Goal: Information Seeking & Learning: Learn about a topic

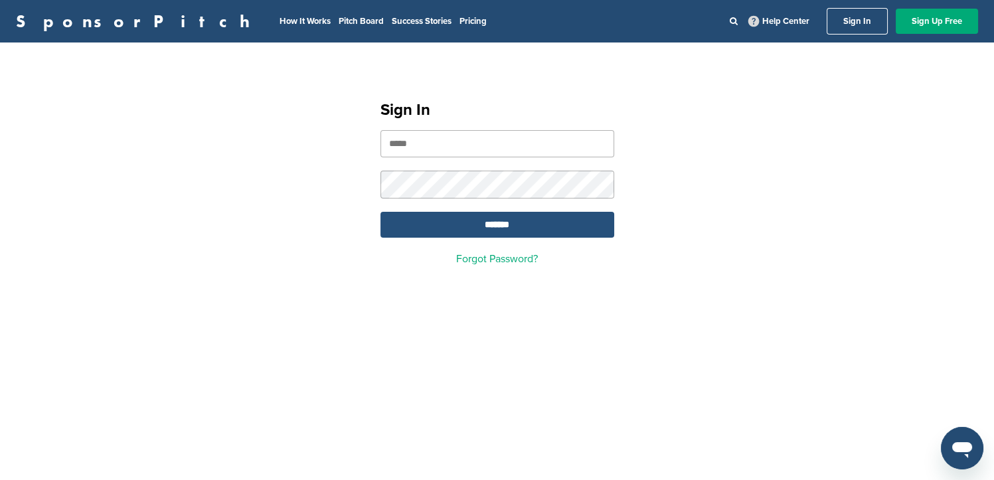
type input "**********"
click at [515, 228] on input "*******" at bounding box center [497, 225] width 234 height 26
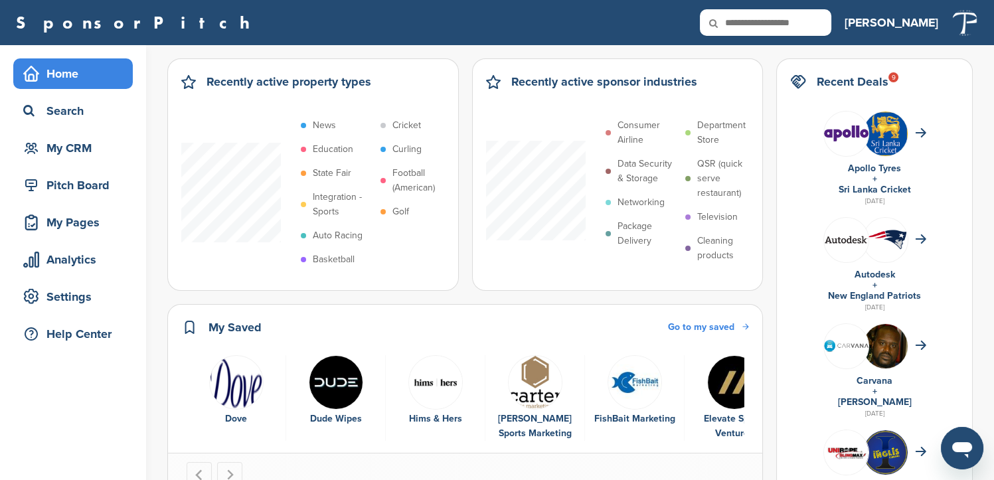
drag, startPoint x: 90, startPoint y: 111, endPoint x: 128, endPoint y: 129, distance: 42.2
click at [90, 111] on div "Search" at bounding box center [76, 111] width 113 height 24
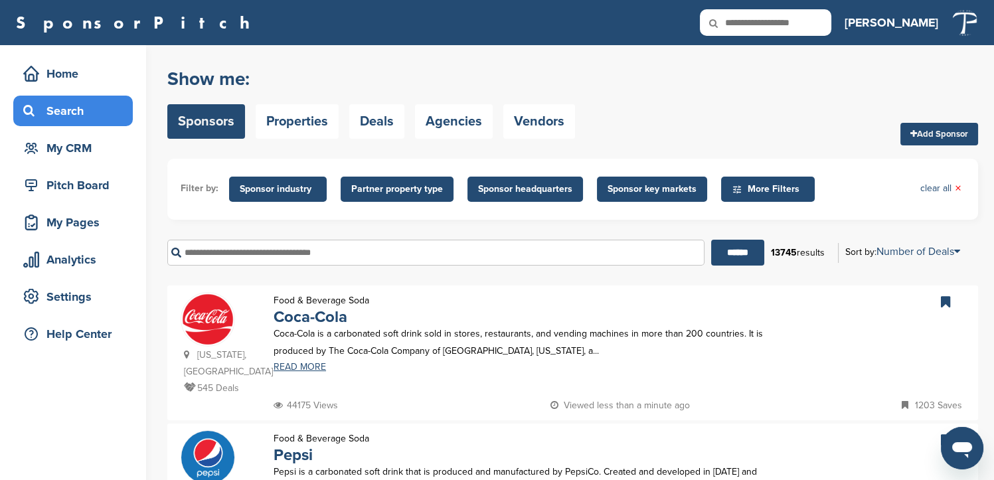
click at [280, 249] on input "text" at bounding box center [435, 253] width 537 height 26
click at [711, 240] on input "******" at bounding box center [737, 253] width 53 height 26
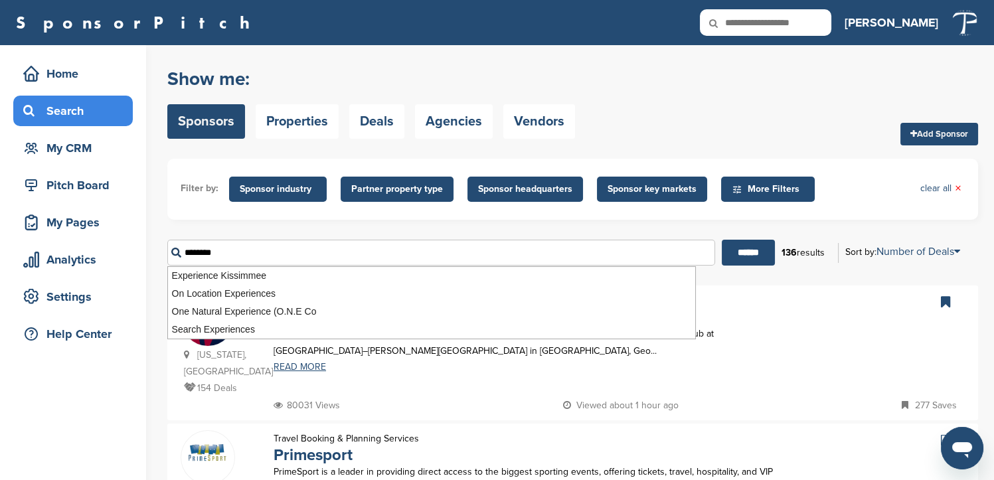
drag, startPoint x: 228, startPoint y: 256, endPoint x: 110, endPoint y: 240, distance: 118.7
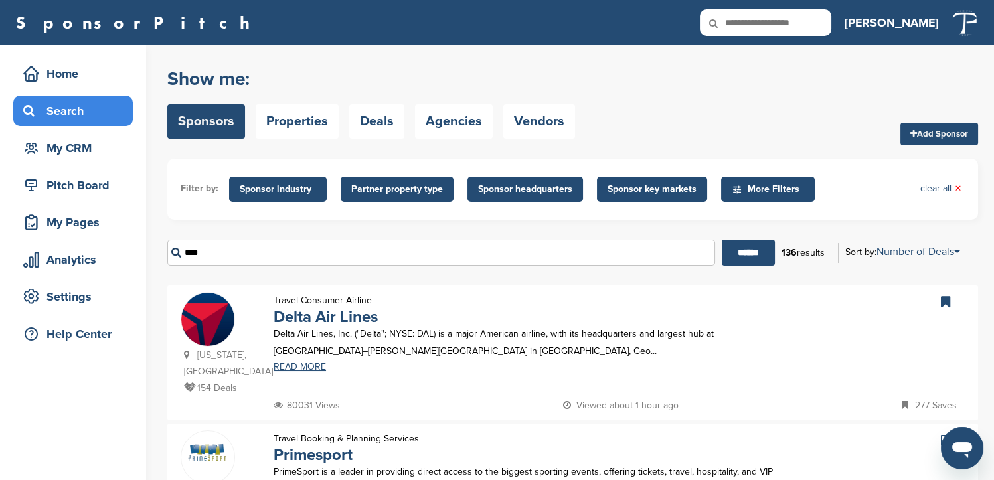
click at [722, 240] on input "******" at bounding box center [748, 253] width 53 height 26
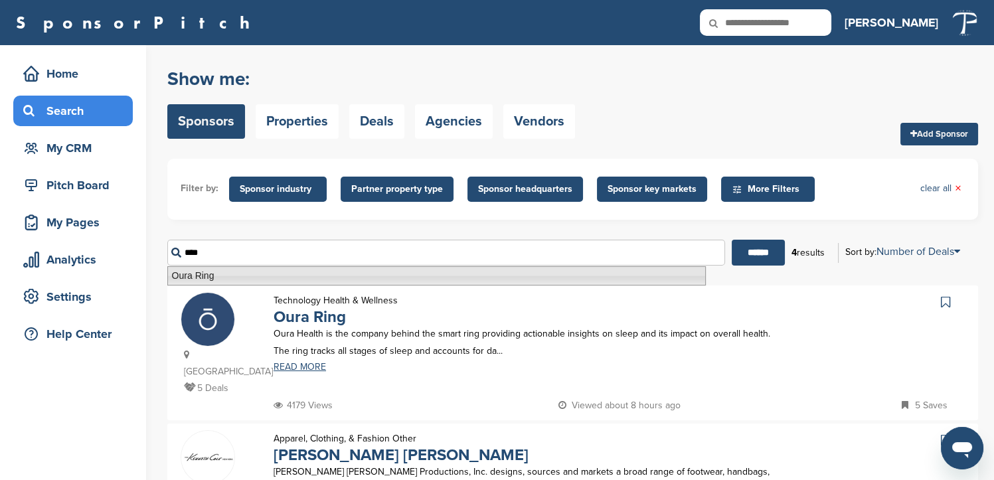
click at [228, 272] on li "Oura Ring" at bounding box center [436, 275] width 538 height 19
type input "*********"
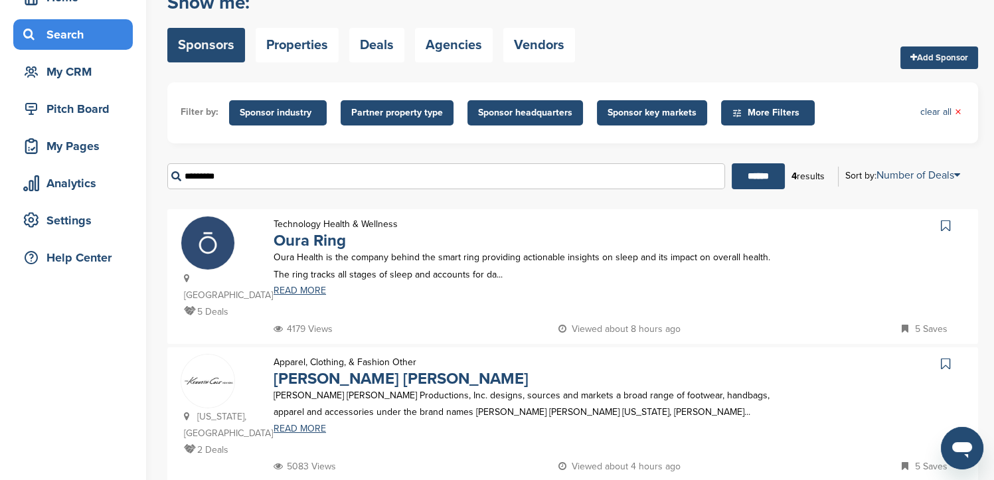
scroll to position [147, 0]
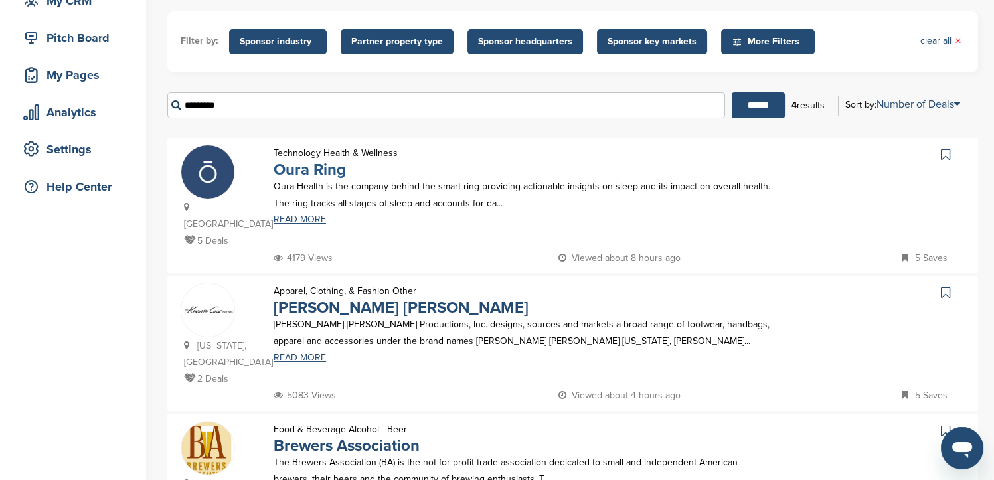
click at [301, 166] on link "Oura Ring" at bounding box center [310, 169] width 72 height 19
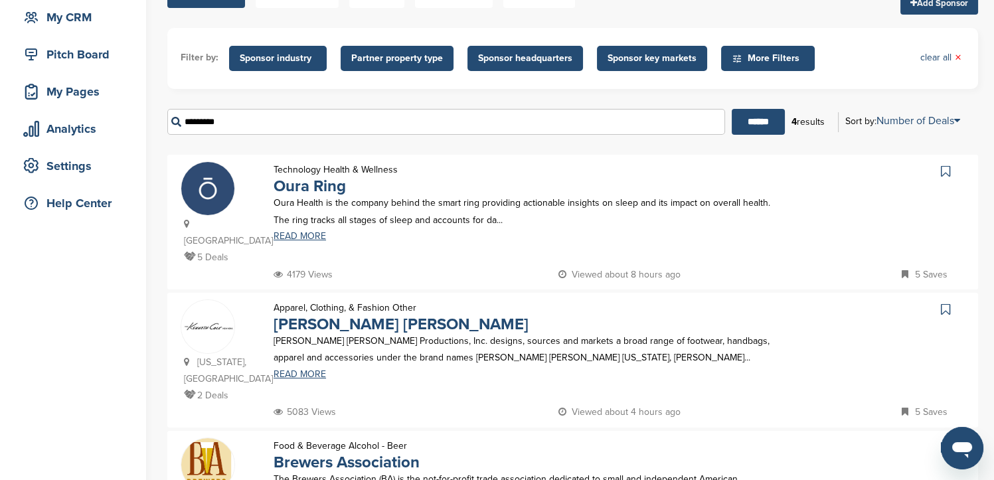
scroll to position [221, 0]
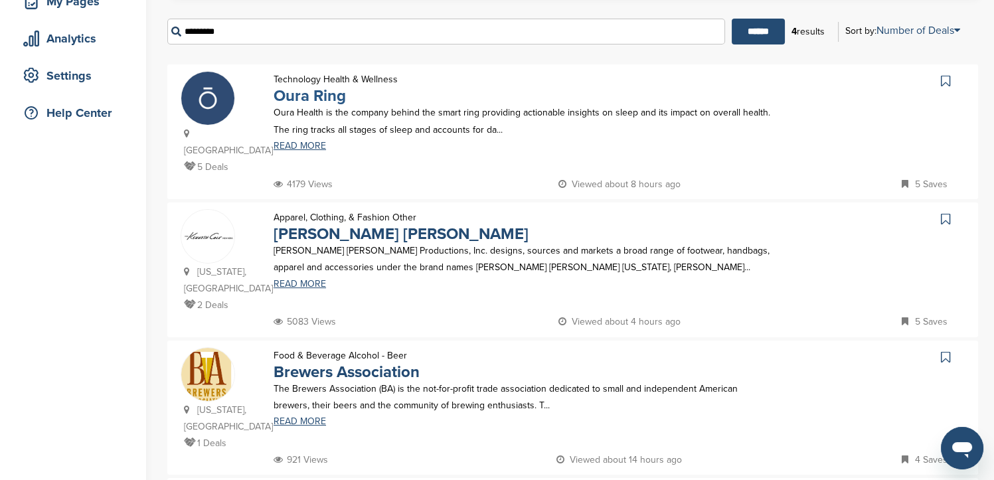
click at [319, 96] on link "Oura Ring" at bounding box center [310, 95] width 72 height 19
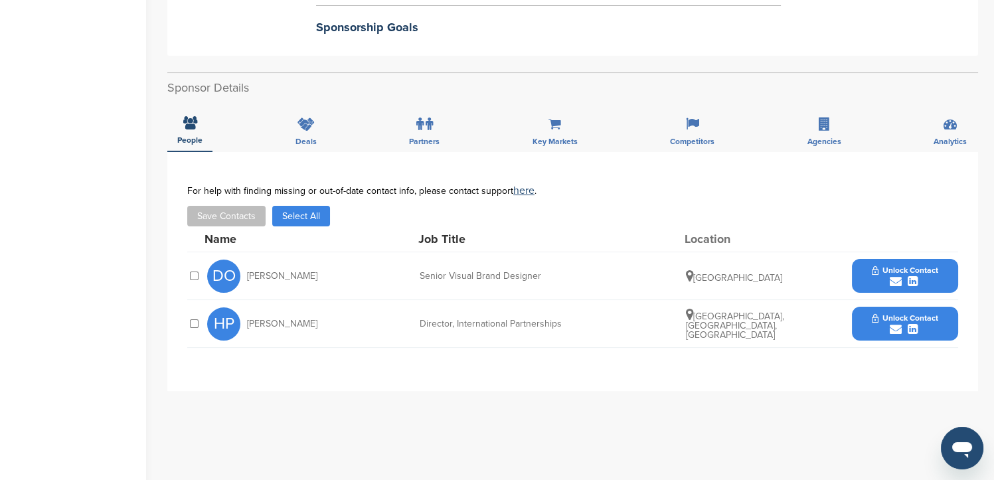
scroll to position [368, 0]
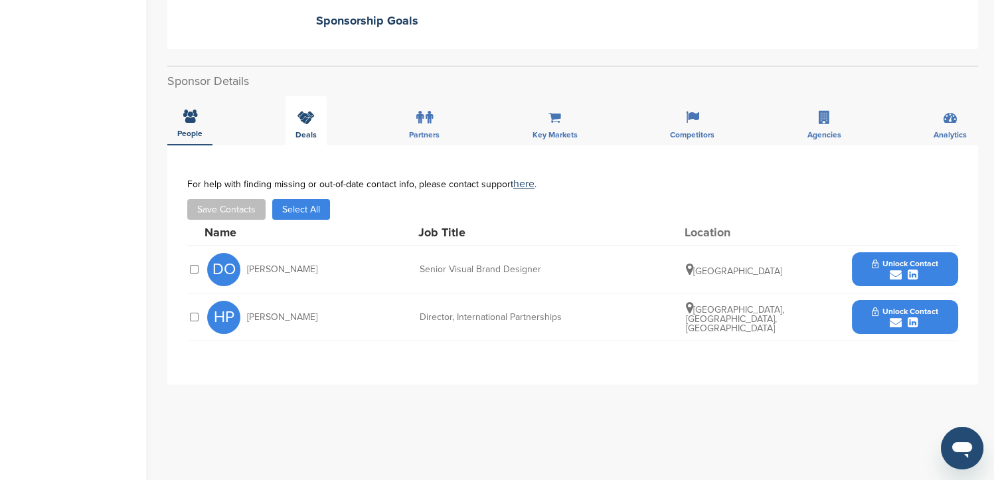
click at [308, 115] on icon at bounding box center [305, 117] width 17 height 13
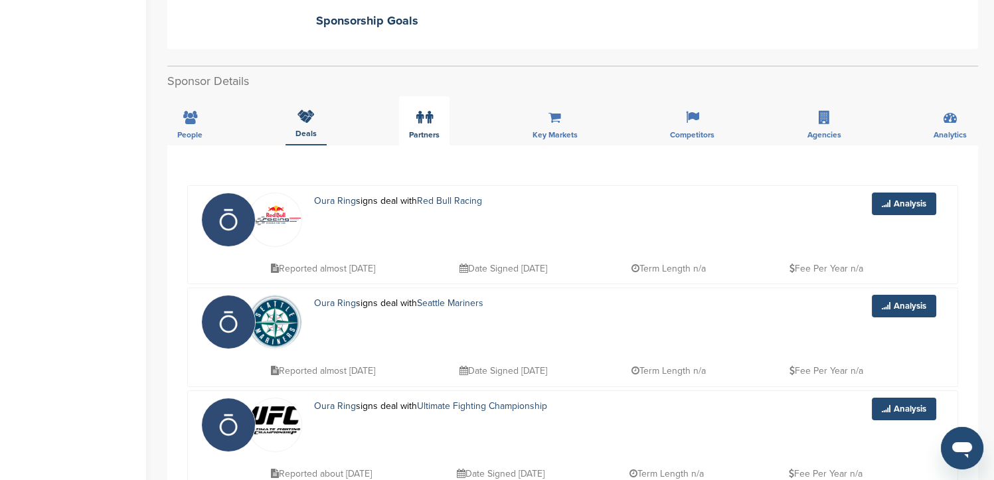
click at [432, 121] on icon at bounding box center [429, 117] width 7 height 13
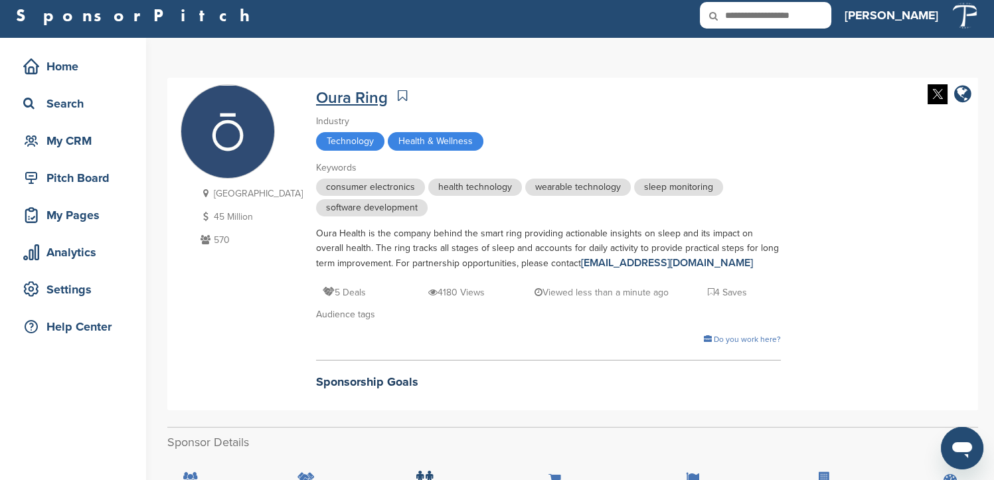
scroll to position [0, 0]
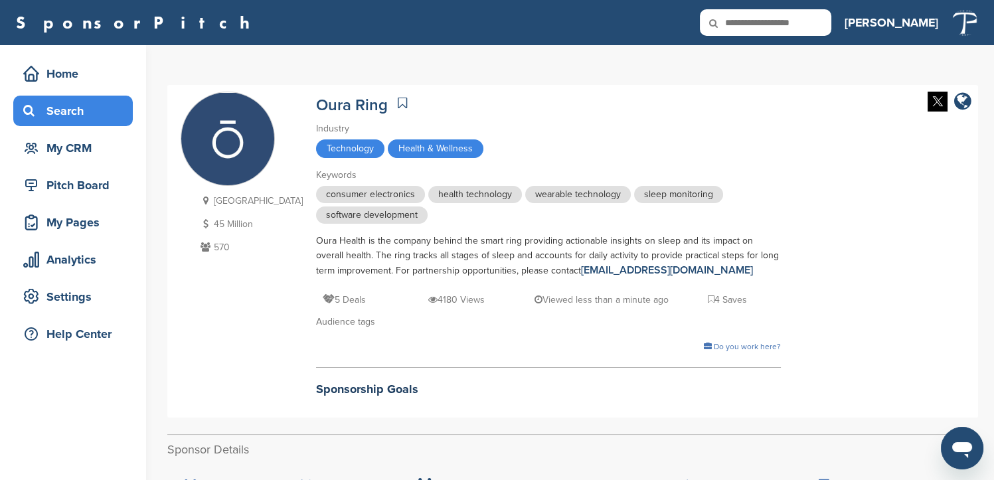
click at [71, 106] on div "Search" at bounding box center [76, 111] width 113 height 24
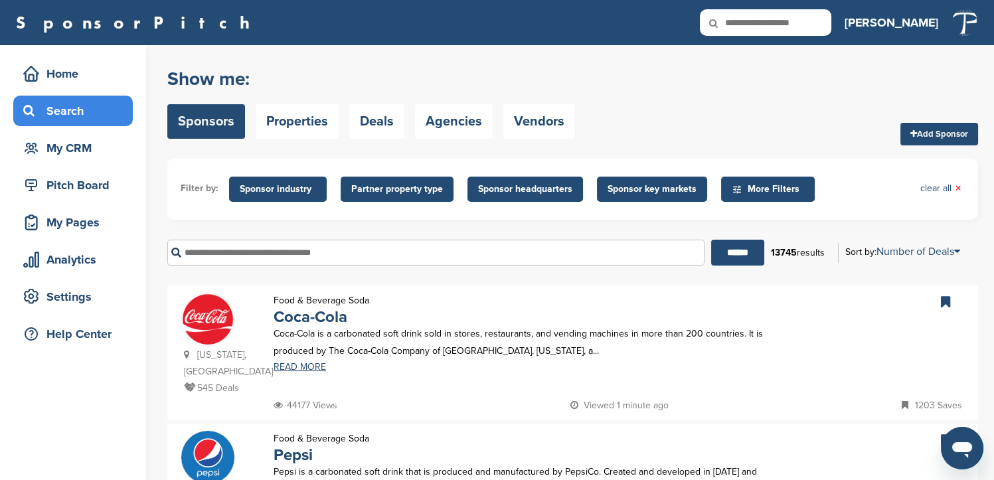
click at [251, 249] on input "text" at bounding box center [435, 253] width 537 height 26
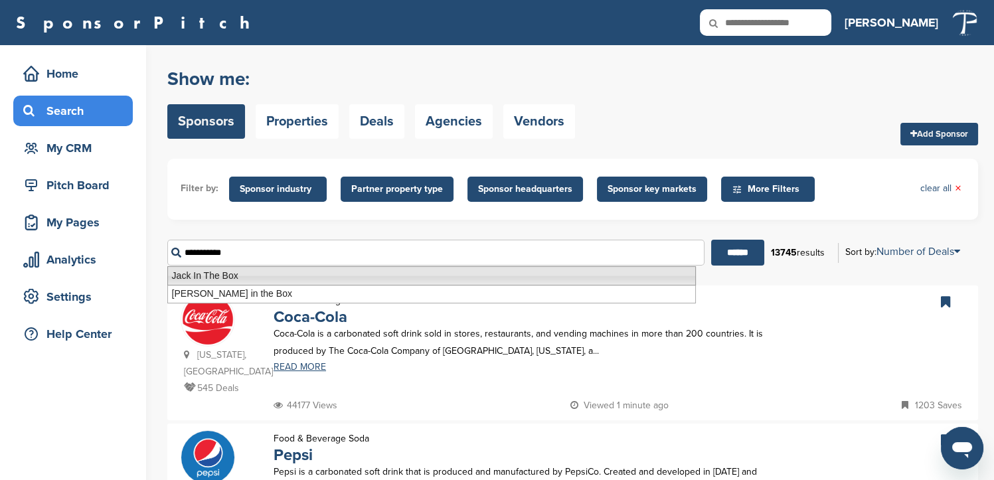
click at [240, 278] on li "Jack In The Box" at bounding box center [431, 275] width 528 height 19
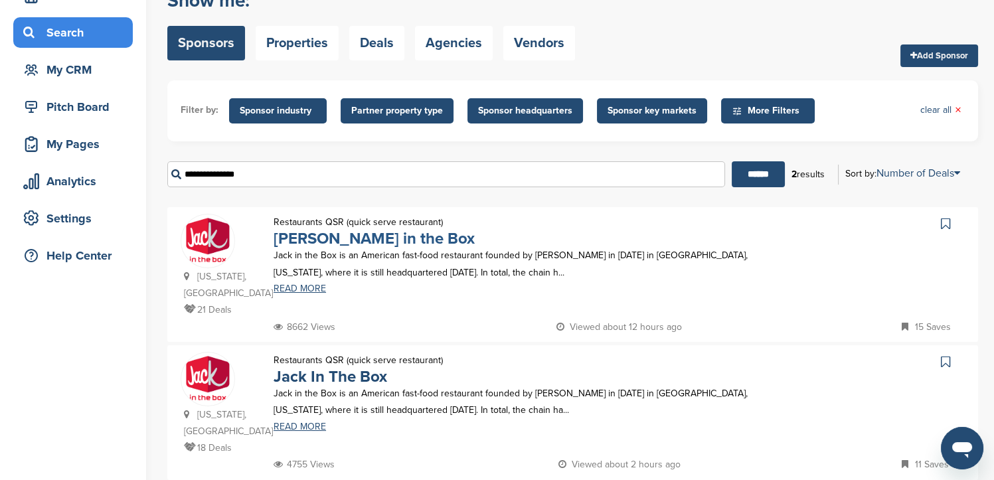
scroll to position [147, 0]
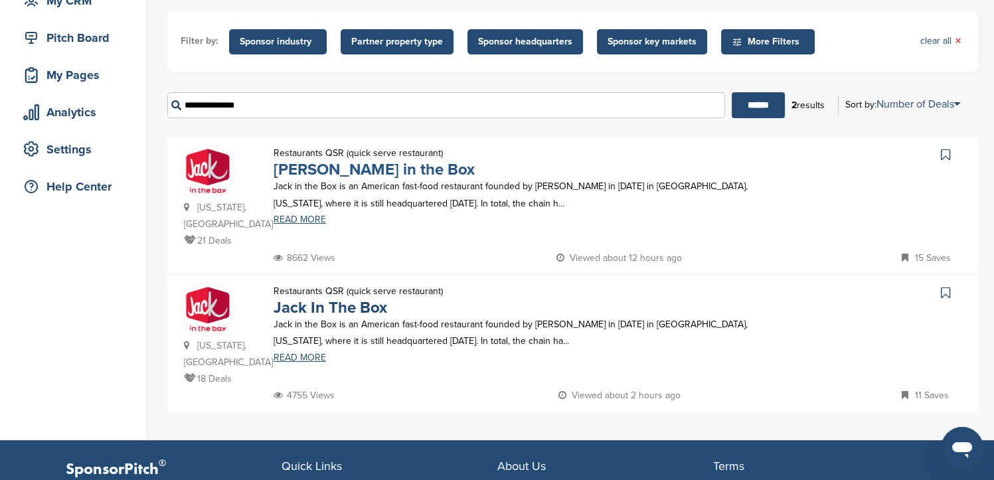
type input "**********"
click at [301, 166] on link "Jack in the Box" at bounding box center [374, 169] width 201 height 19
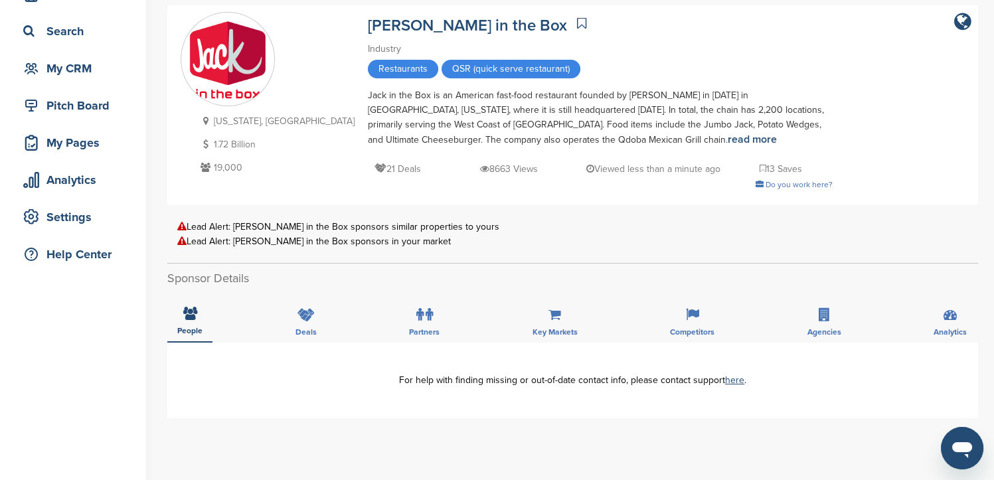
scroll to position [147, 0]
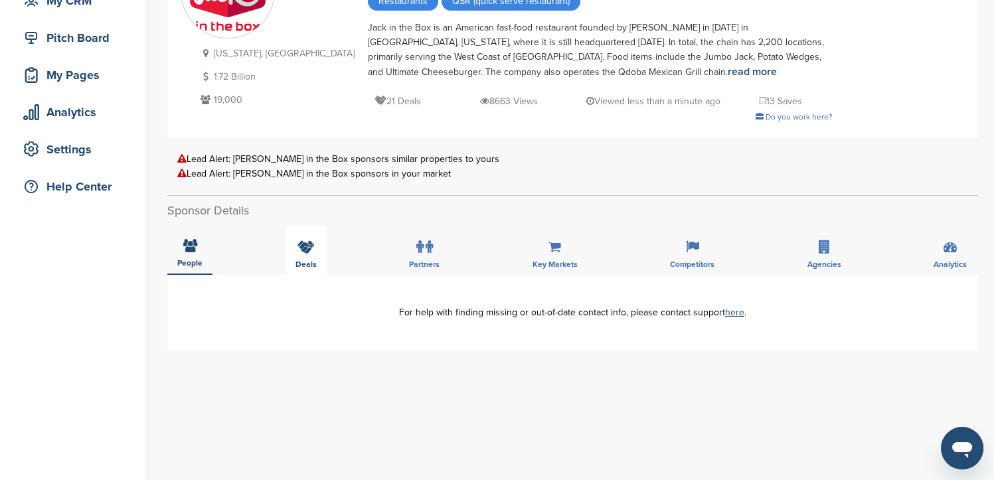
click at [305, 260] on span "Deals" at bounding box center [305, 264] width 21 height 8
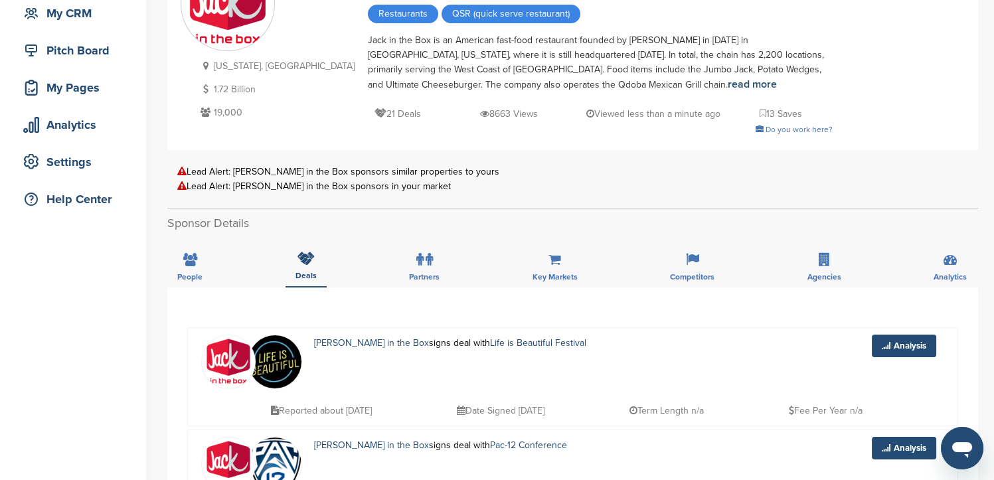
scroll to position [221, 0]
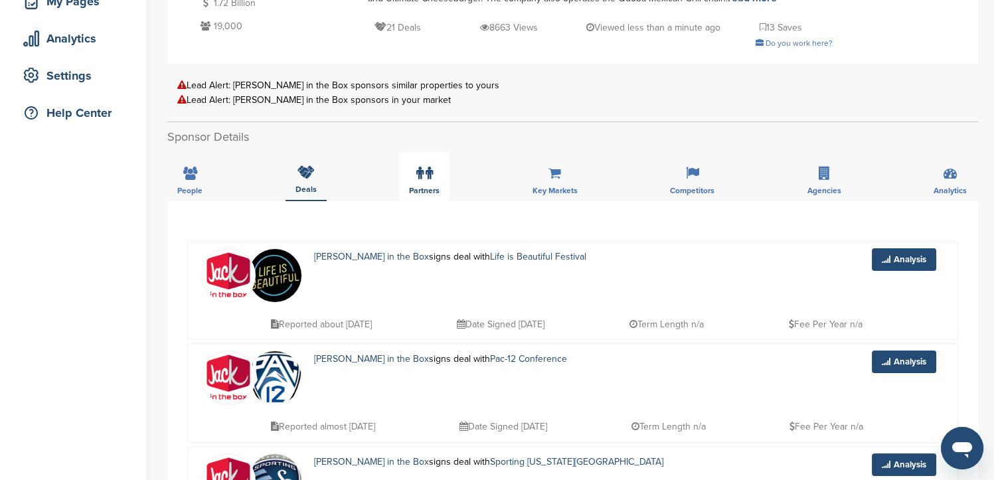
click at [417, 178] on icon at bounding box center [419, 173] width 7 height 13
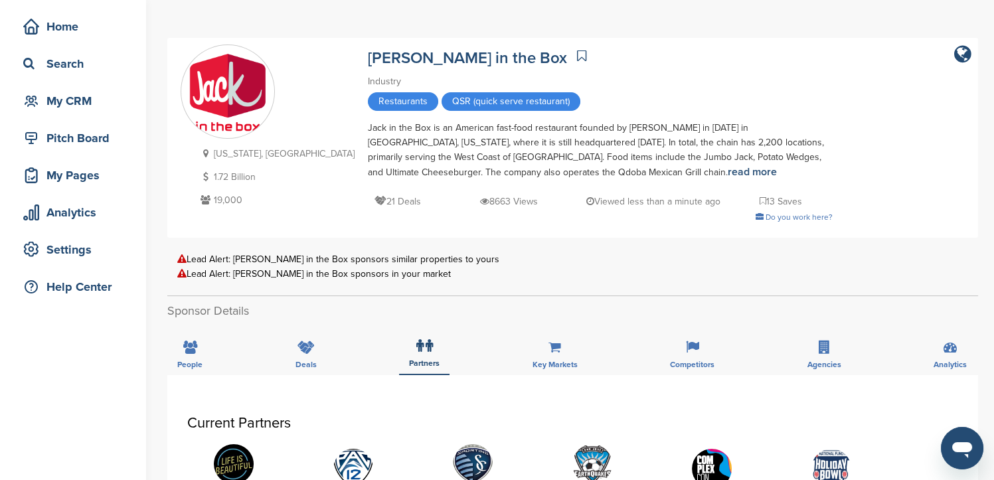
scroll to position [0, 0]
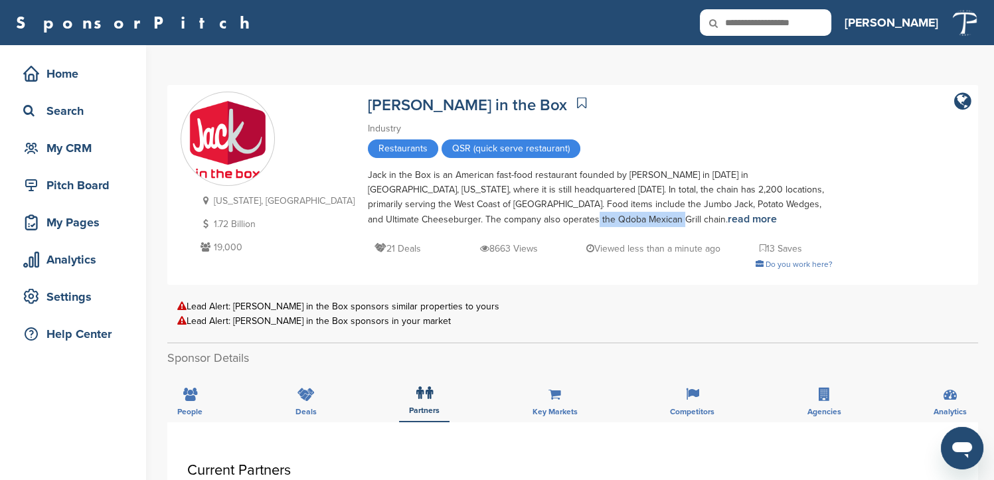
drag, startPoint x: 364, startPoint y: 221, endPoint x: 445, endPoint y: 217, distance: 81.1
click at [445, 217] on div "Jack in the Box is an American fast-food restaurant founded by [PERSON_NAME] in…" at bounding box center [600, 197] width 465 height 59
copy div "Qdoba Mexican Grill"
click at [442, 153] on span "QSR (quick serve restaurant)" at bounding box center [511, 148] width 139 height 19
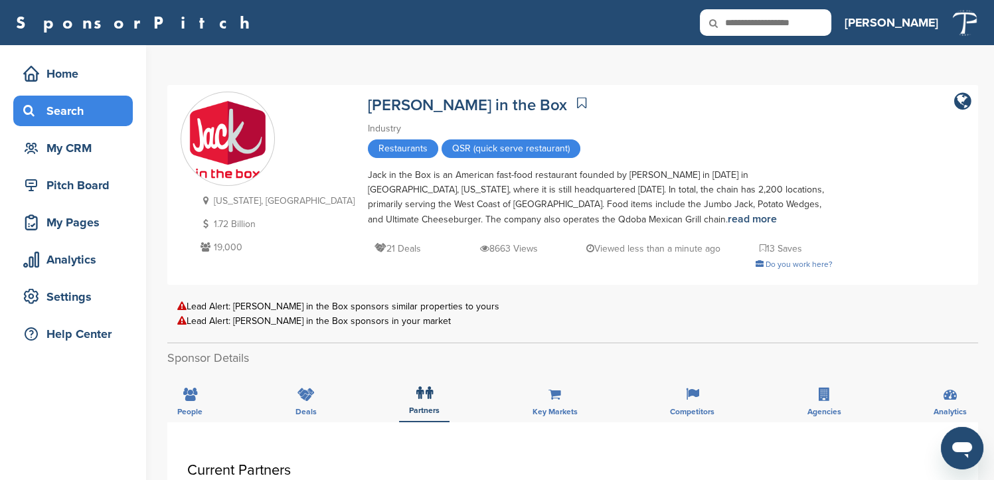
click at [60, 110] on div "Search" at bounding box center [76, 111] width 113 height 24
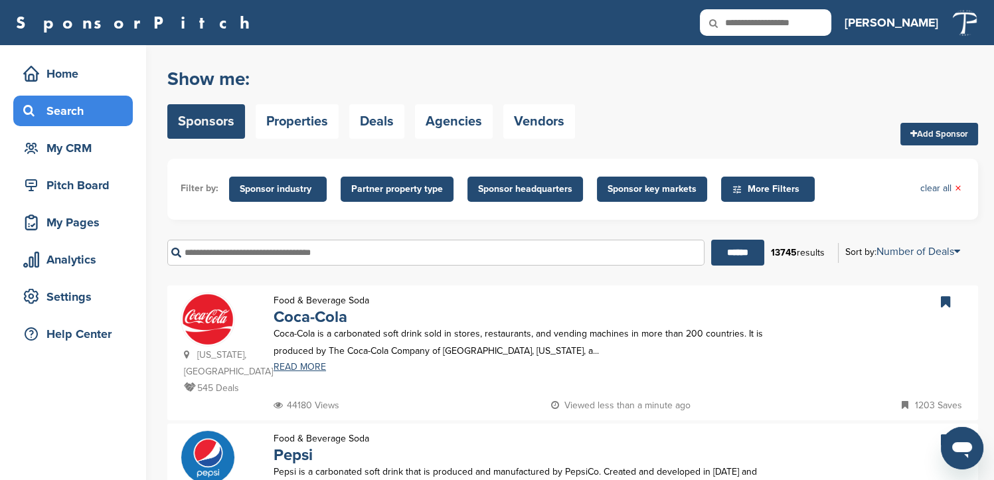
click at [252, 250] on input "text" at bounding box center [435, 253] width 537 height 26
paste input "**********"
click at [738, 256] on input "******" at bounding box center [737, 253] width 53 height 26
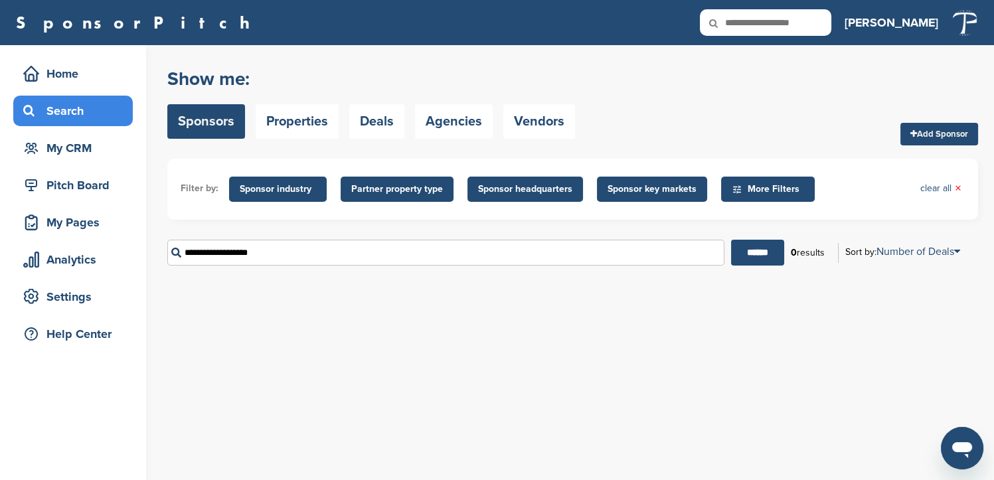
click at [268, 251] on input "**********" at bounding box center [445, 253] width 557 height 26
drag, startPoint x: 266, startPoint y: 251, endPoint x: 57, endPoint y: 219, distance: 211.6
click at [56, 218] on div "Home Search My CRM Pitch Board My Pages Analytics Settings Help Center You have…" at bounding box center [497, 262] width 994 height 435
click at [731, 240] on input "******" at bounding box center [757, 253] width 53 height 26
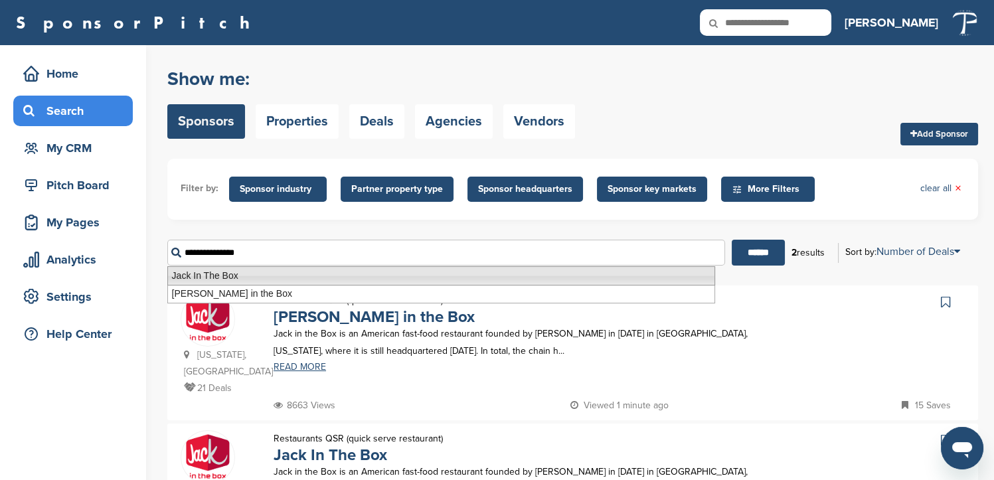
click at [247, 278] on li "Jack In The Box" at bounding box center [441, 275] width 548 height 19
type input "**********"
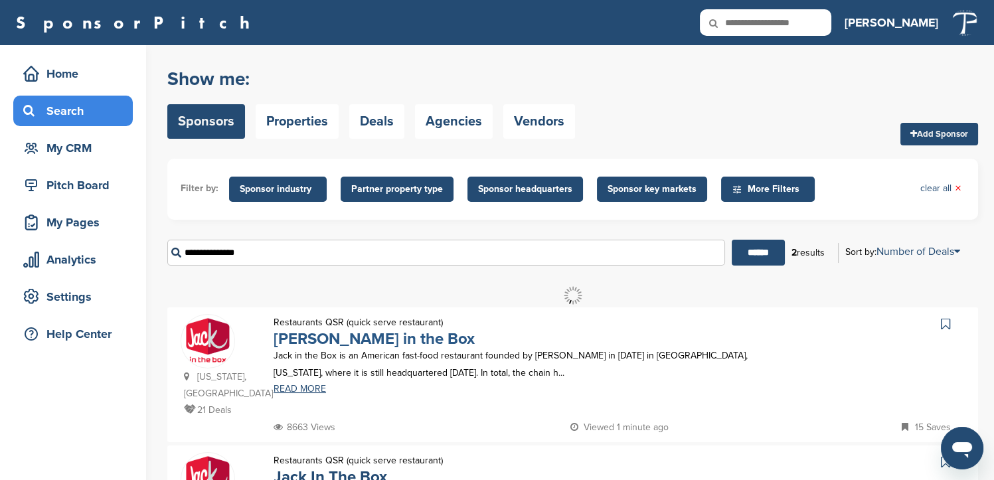
click at [361, 339] on link "Jack in the Box" at bounding box center [374, 338] width 201 height 19
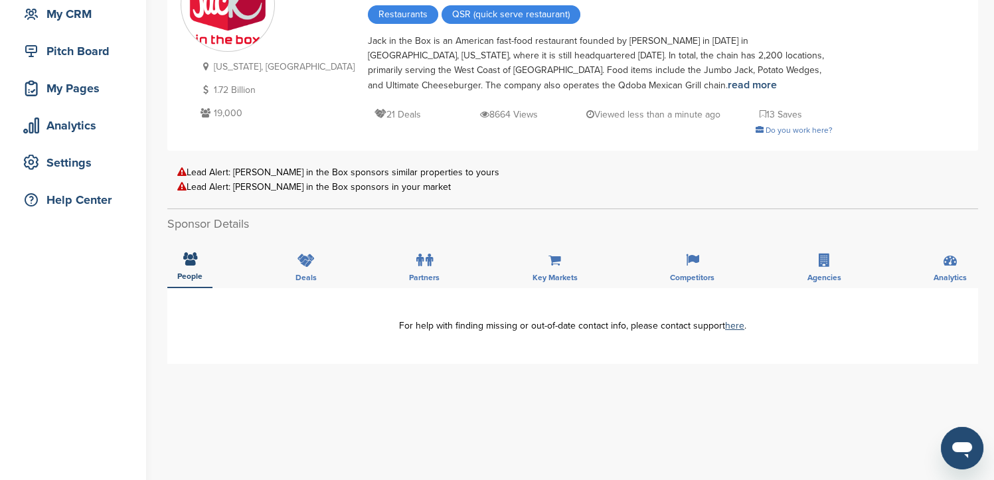
scroll to position [221, 0]
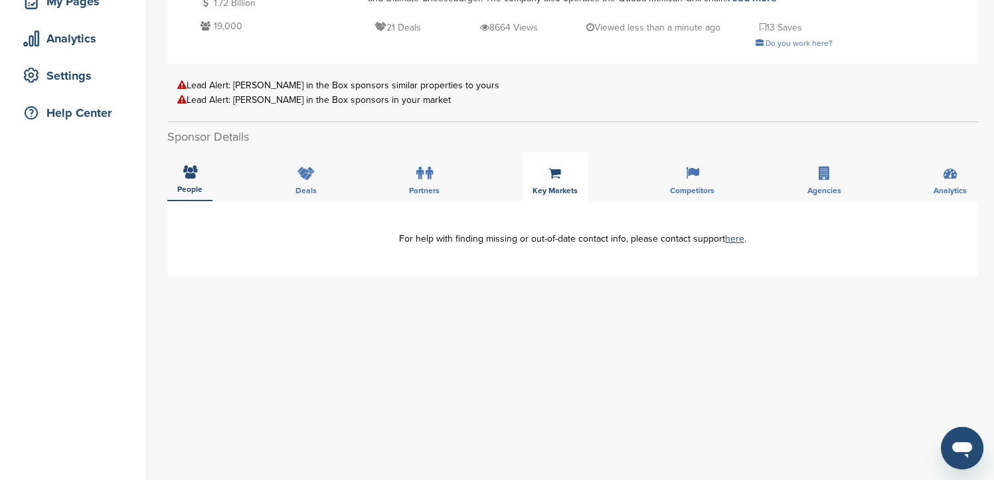
click at [566, 178] on div "Key Markets" at bounding box center [555, 176] width 65 height 49
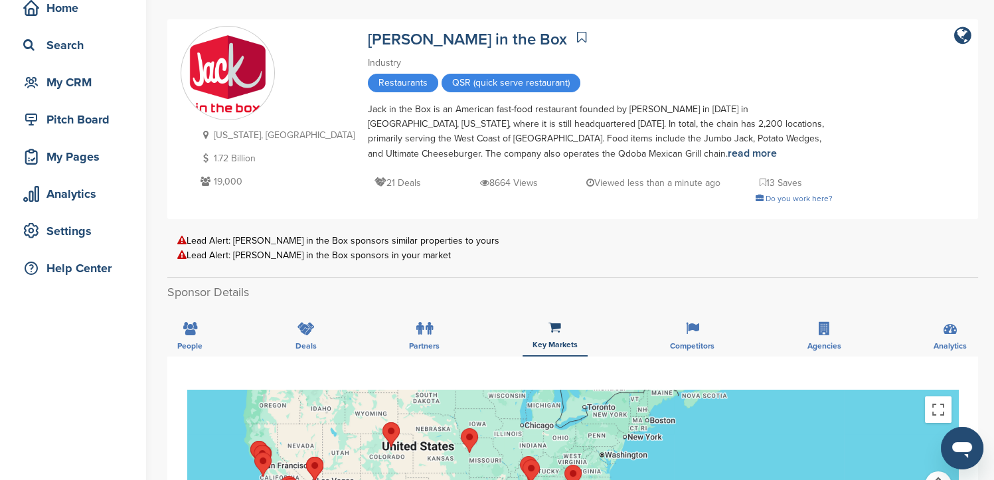
scroll to position [0, 0]
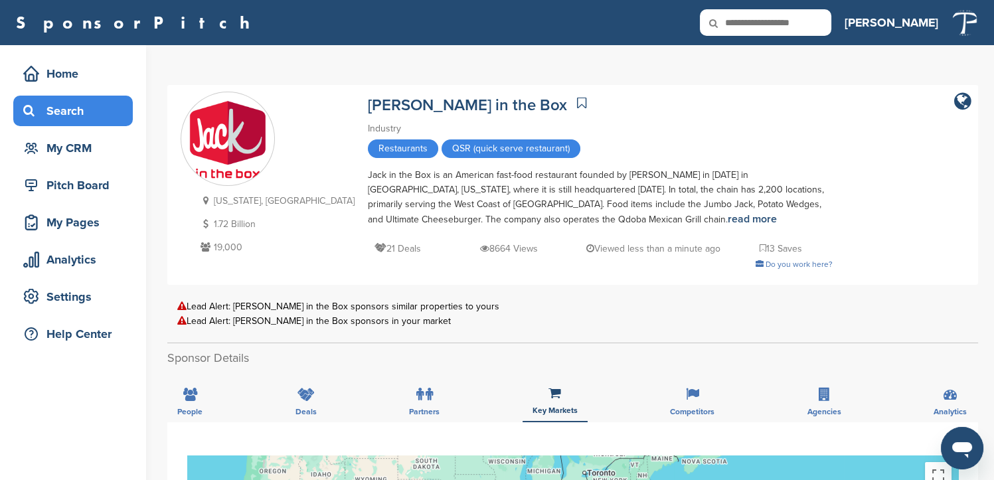
click at [64, 112] on div "Search" at bounding box center [76, 111] width 113 height 24
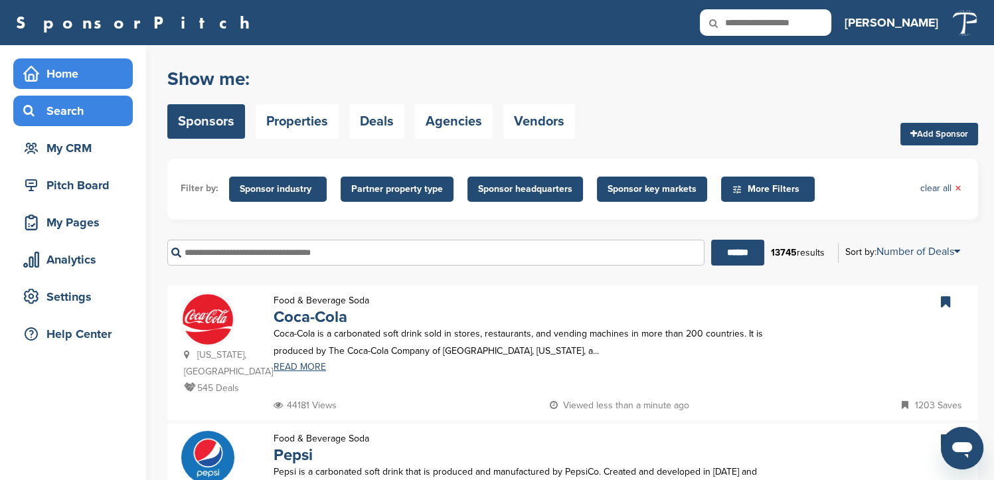
click at [59, 62] on div "Home" at bounding box center [76, 74] width 113 height 24
click at [75, 71] on div "Home" at bounding box center [76, 74] width 113 height 24
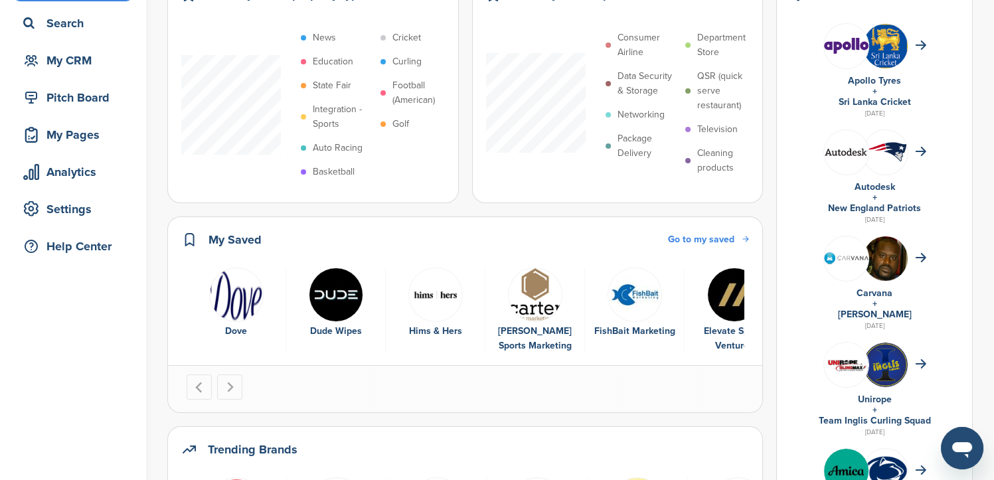
scroll to position [147, 0]
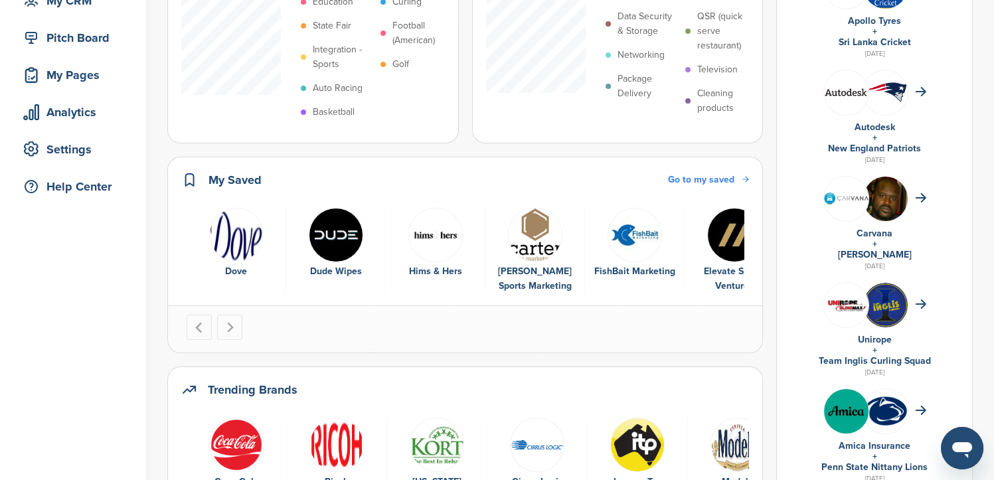
click at [868, 201] on img at bounding box center [846, 198] width 44 height 11
click at [868, 197] on img at bounding box center [846, 198] width 44 height 11
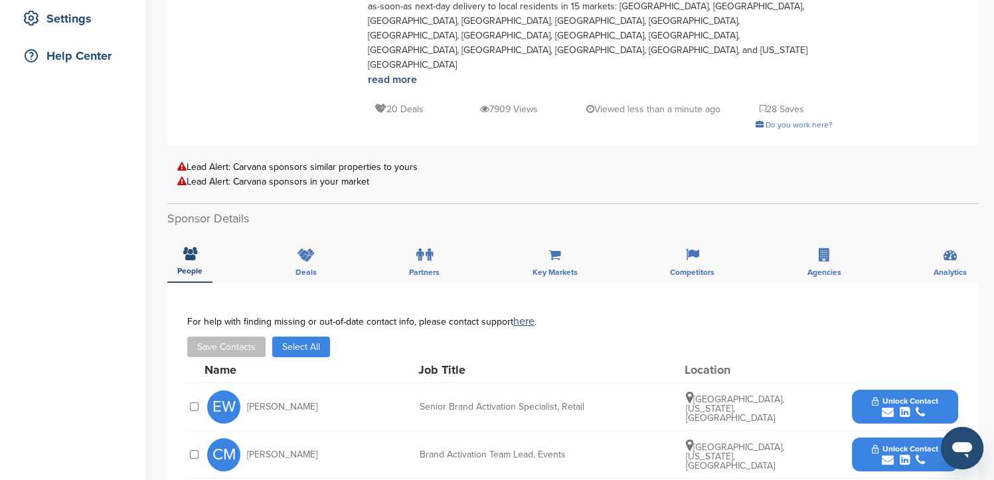
scroll to position [221, 0]
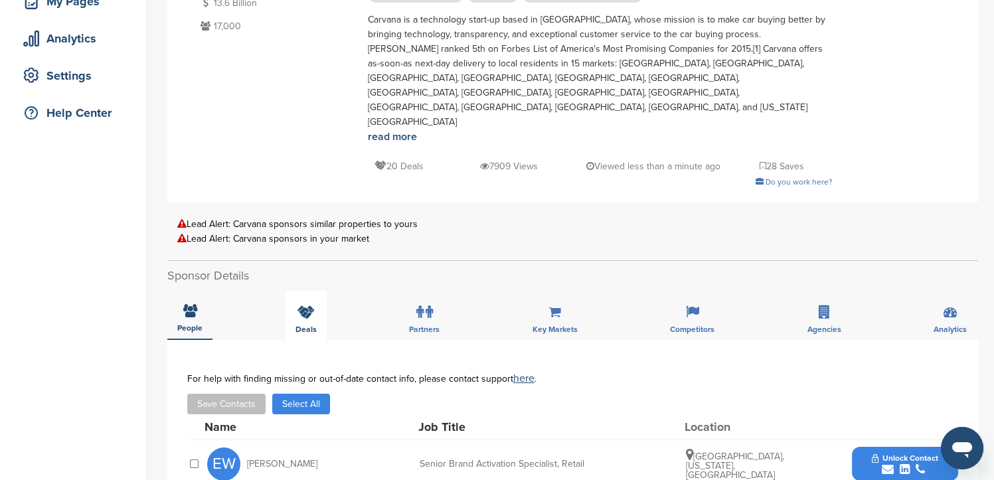
click at [304, 305] on icon at bounding box center [305, 311] width 17 height 13
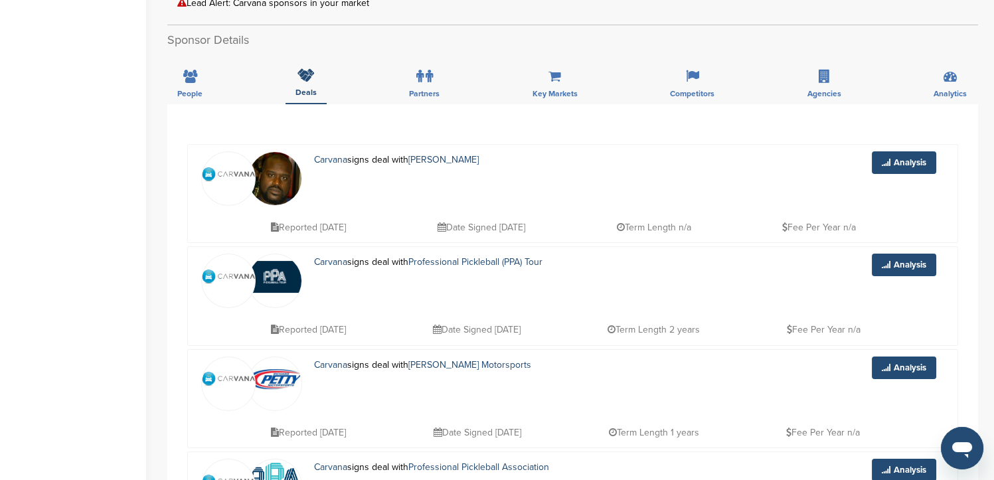
scroll to position [368, 0]
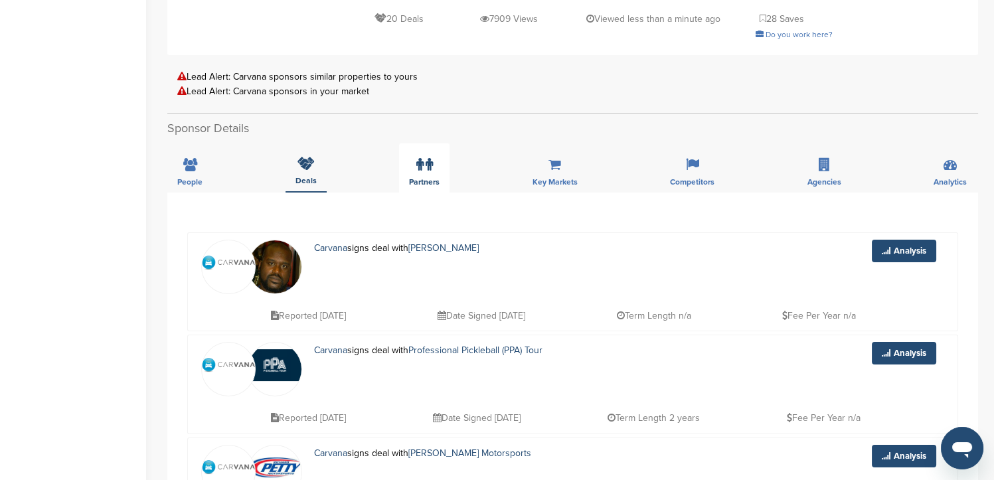
click at [423, 151] on label at bounding box center [424, 164] width 17 height 27
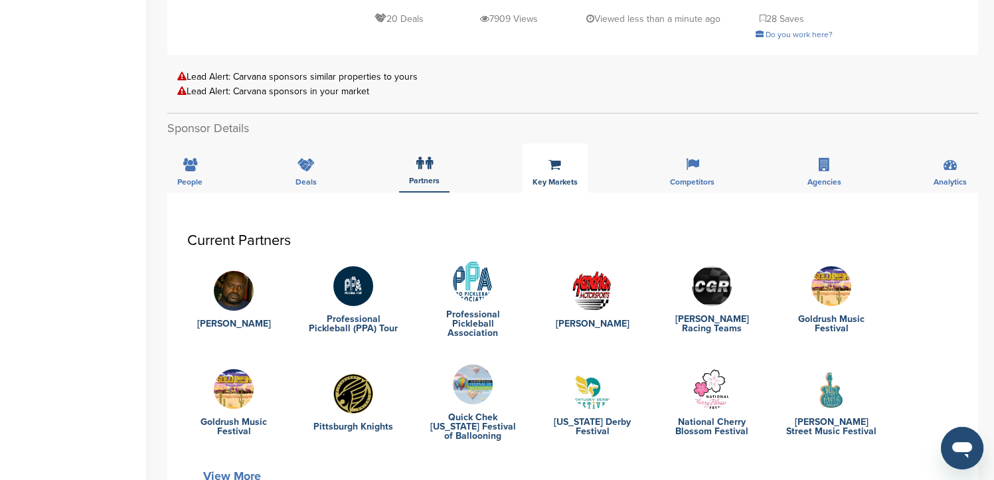
click at [548, 158] on icon at bounding box center [554, 164] width 13 height 13
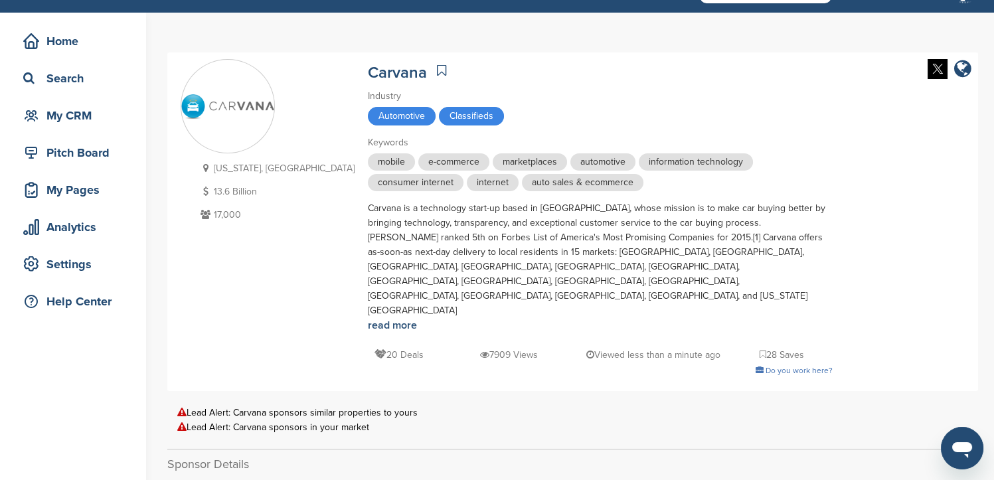
scroll to position [0, 0]
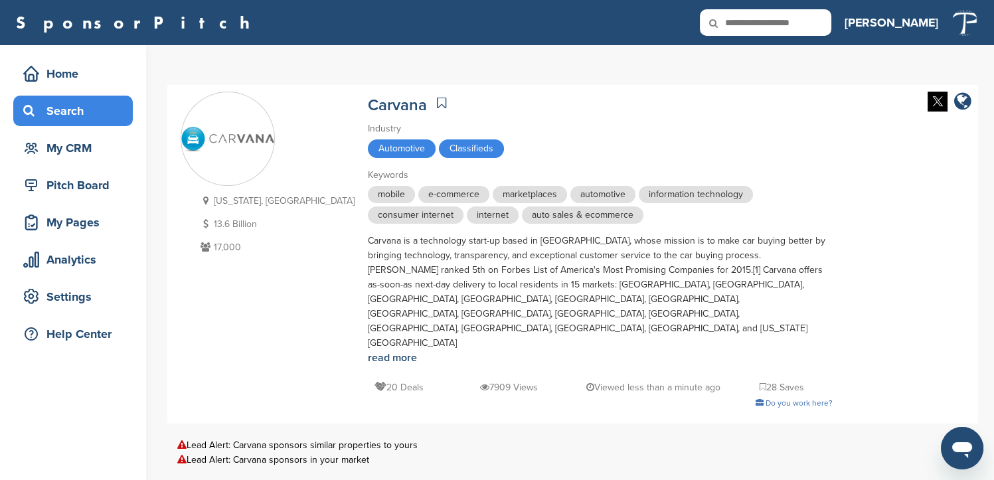
click at [72, 110] on div "Search" at bounding box center [76, 111] width 113 height 24
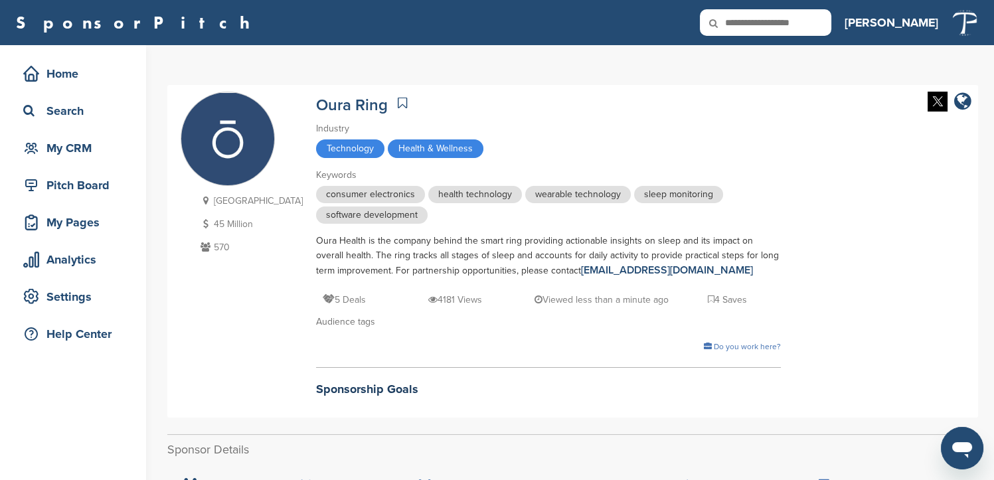
click at [892, 86] on div "Finland 45 Million 570 Oura Ring Industry Technology Health & Wellness Keywords…" at bounding box center [572, 251] width 811 height 333
